Goal: Check status: Check status

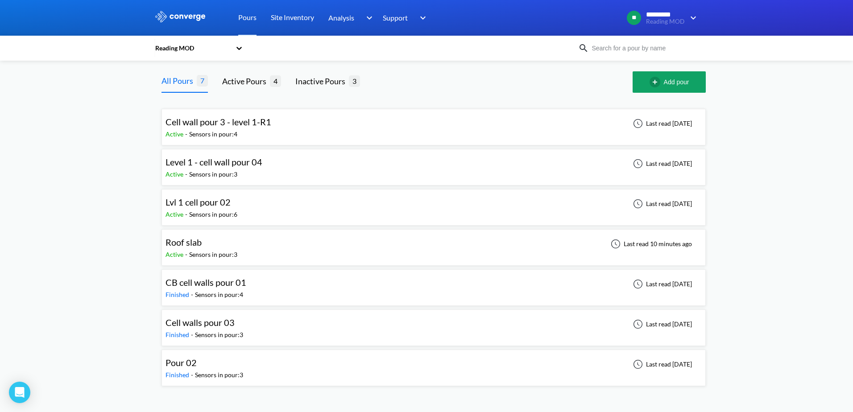
click at [244, 243] on div "Roof slab Active - Sensors in pour: 3 Last read 10 minutes ago" at bounding box center [433, 247] width 536 height 29
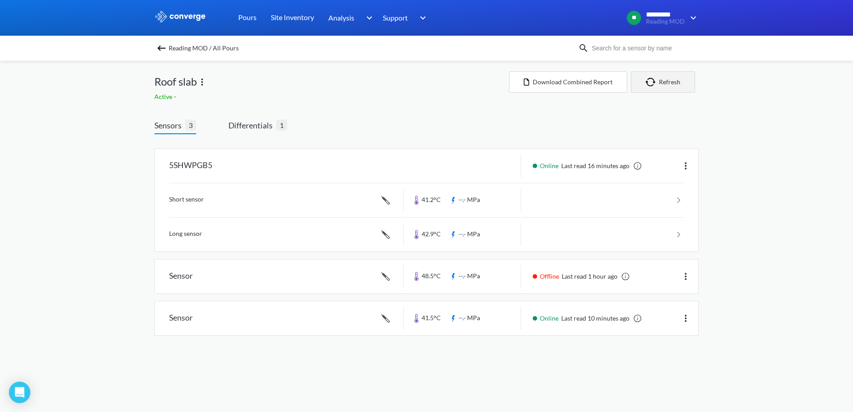
click at [666, 87] on button "Refresh" at bounding box center [663, 81] width 64 height 21
click at [247, 132] on span "Differentials 1" at bounding box center [257, 126] width 59 height 15
click at [252, 131] on span "Differentials" at bounding box center [252, 125] width 48 height 12
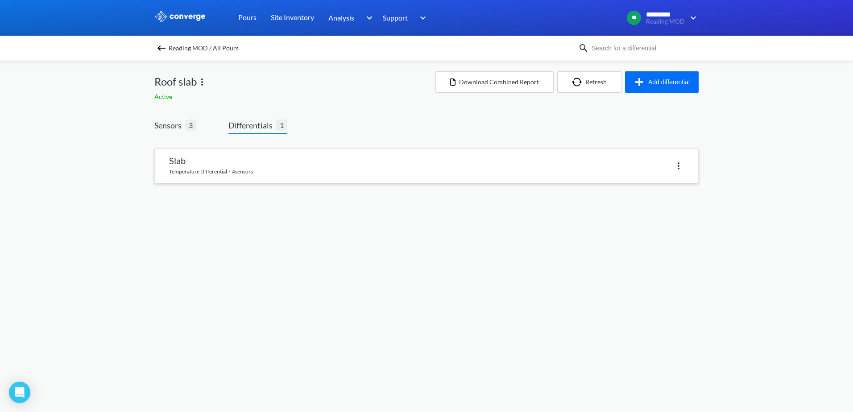
click at [259, 173] on link at bounding box center [426, 166] width 543 height 34
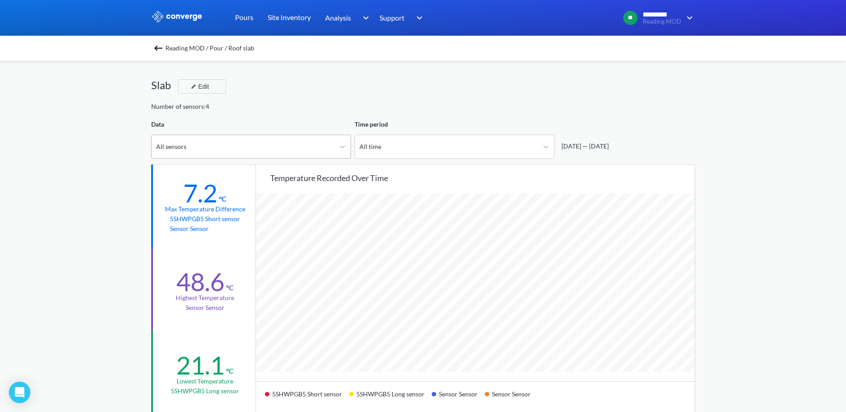
scroll to position [747, 846]
click at [289, 145] on div "All sensors" at bounding box center [243, 146] width 183 height 23
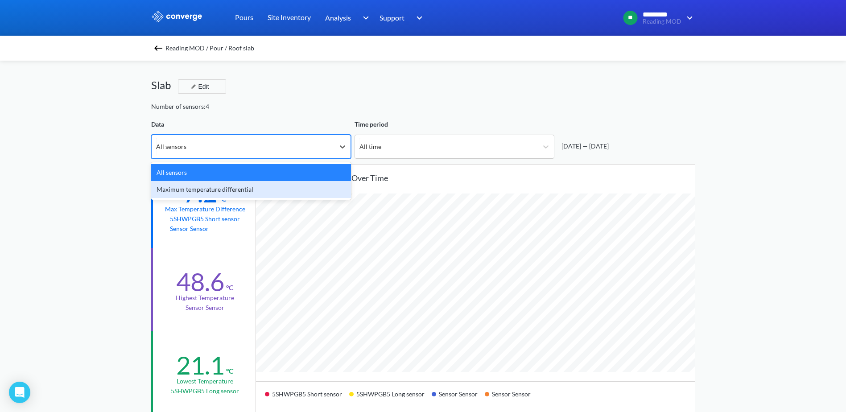
click at [208, 195] on div "Maximum temperature differential" at bounding box center [251, 189] width 200 height 17
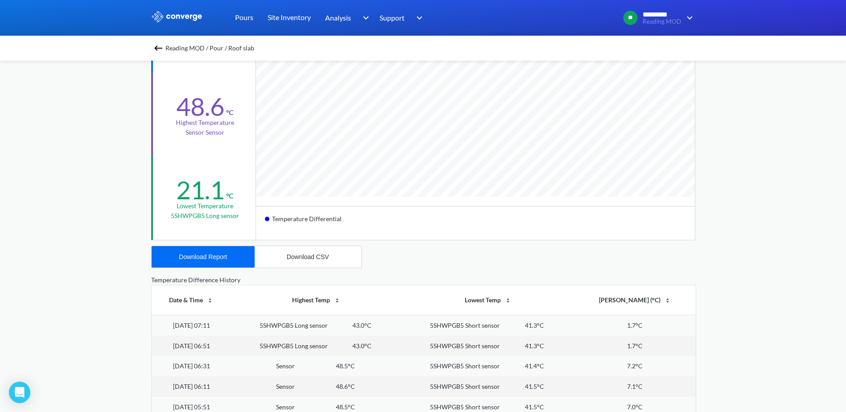
scroll to position [0, 0]
